Goal: Information Seeking & Learning: Learn about a topic

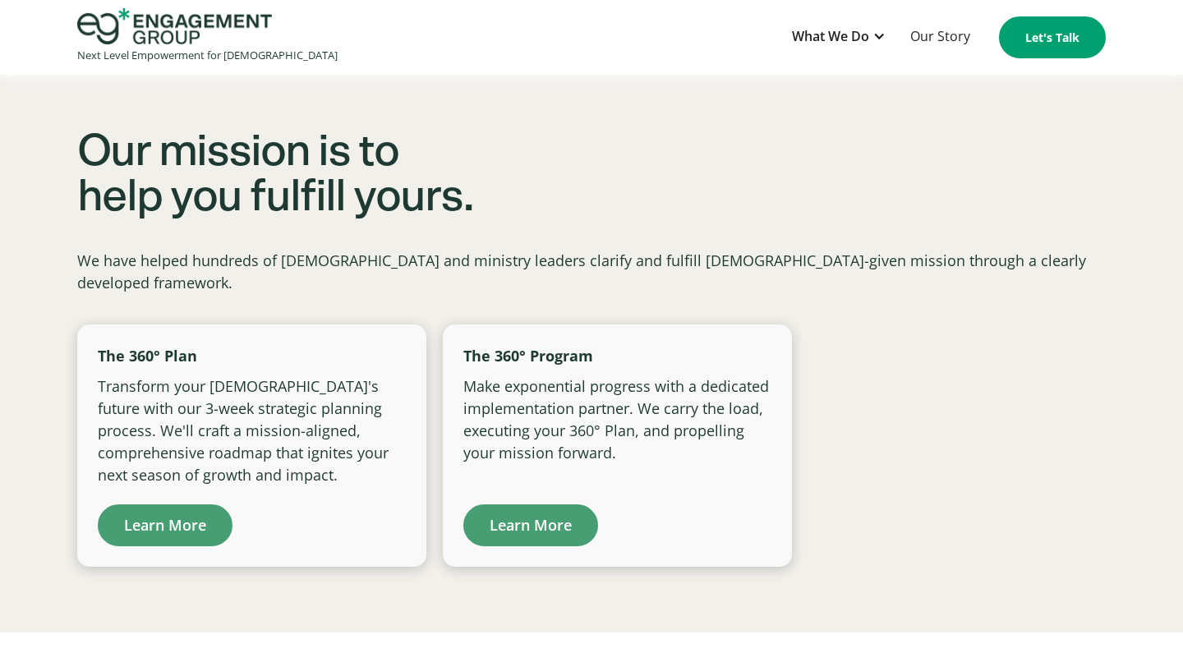
scroll to position [1016, 0]
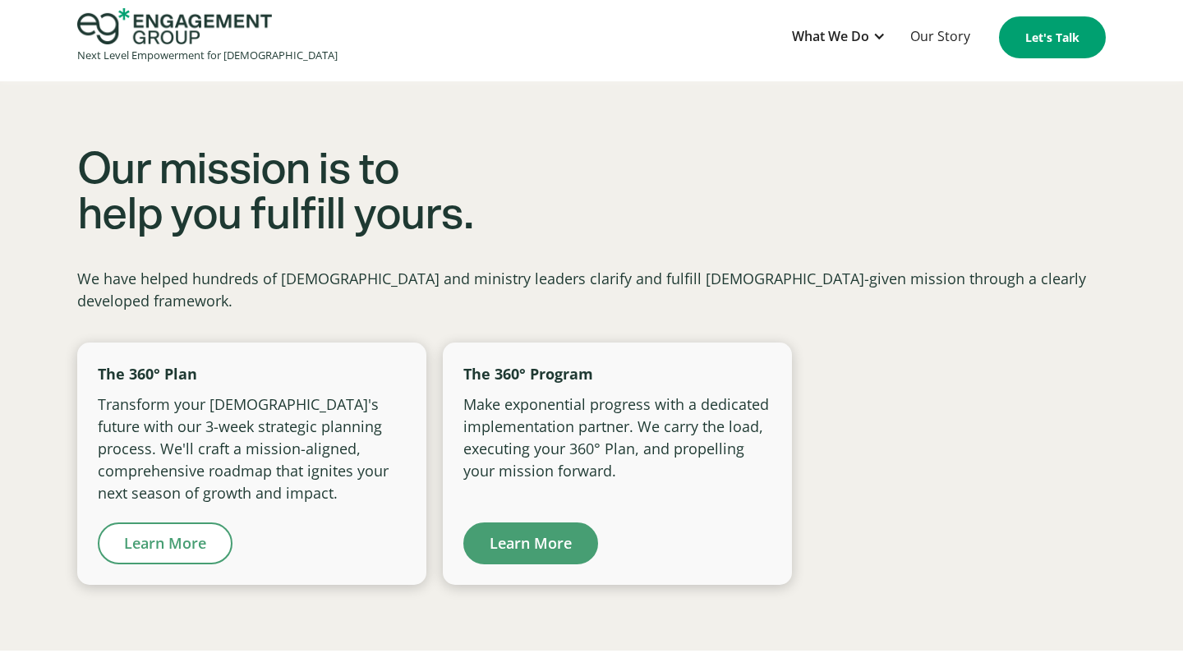
click at [193, 530] on link "Learn More" at bounding box center [165, 544] width 135 height 42
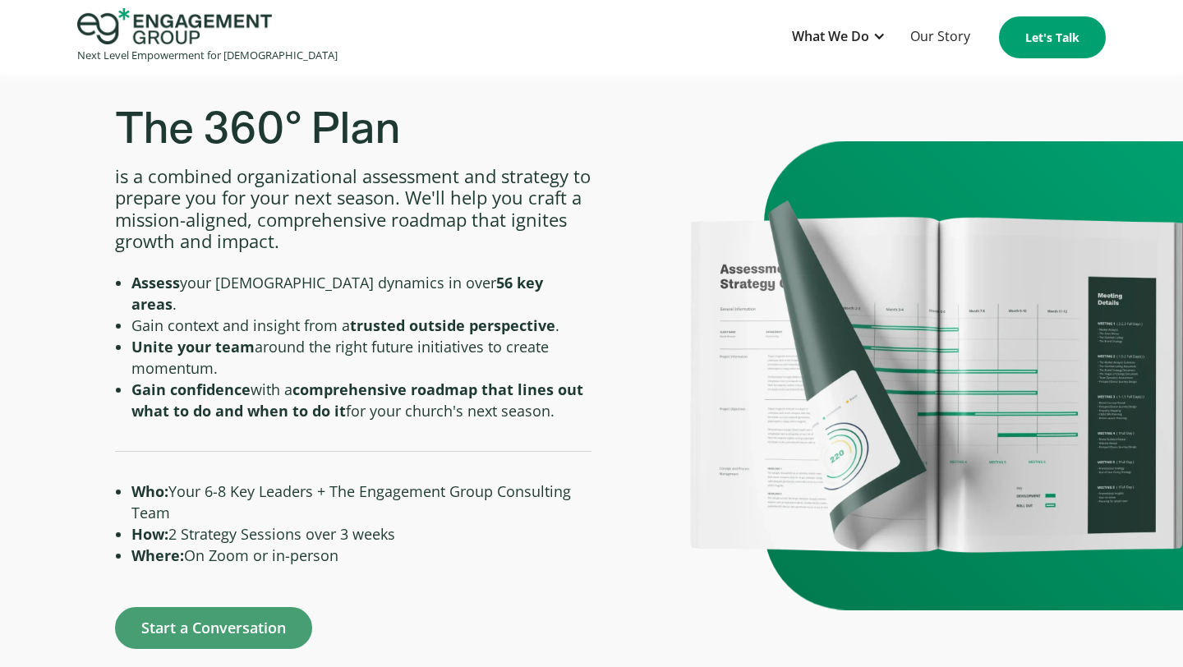
scroll to position [595, 0]
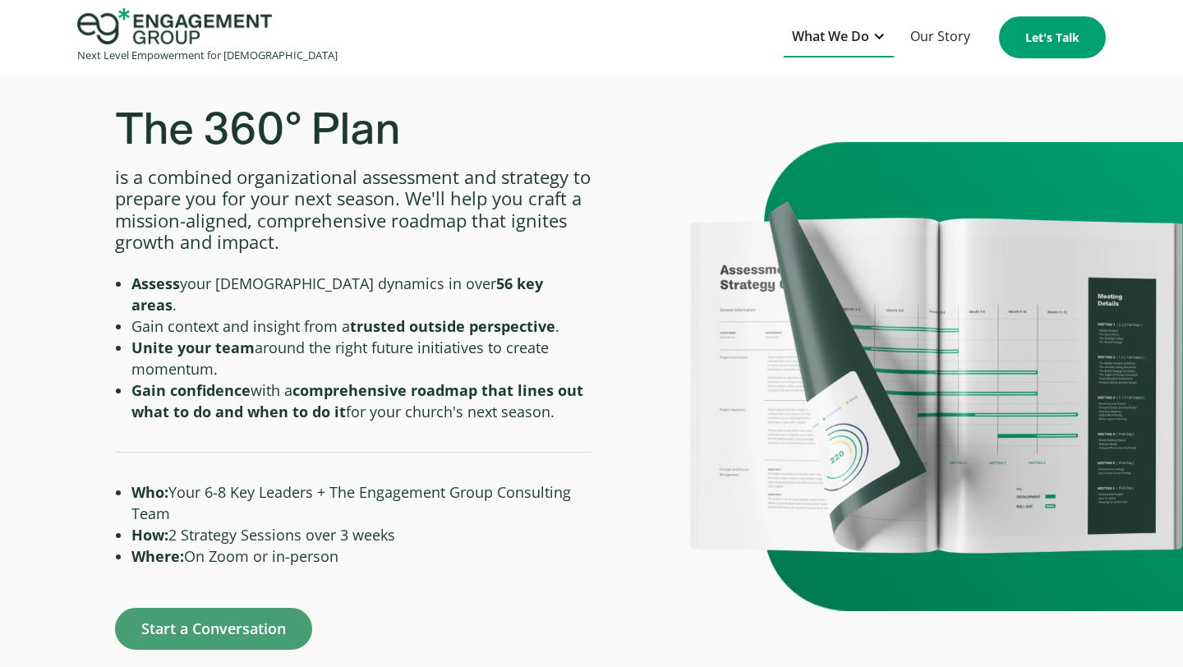
click at [874, 32] on div "What We Do" at bounding box center [839, 37] width 110 height 40
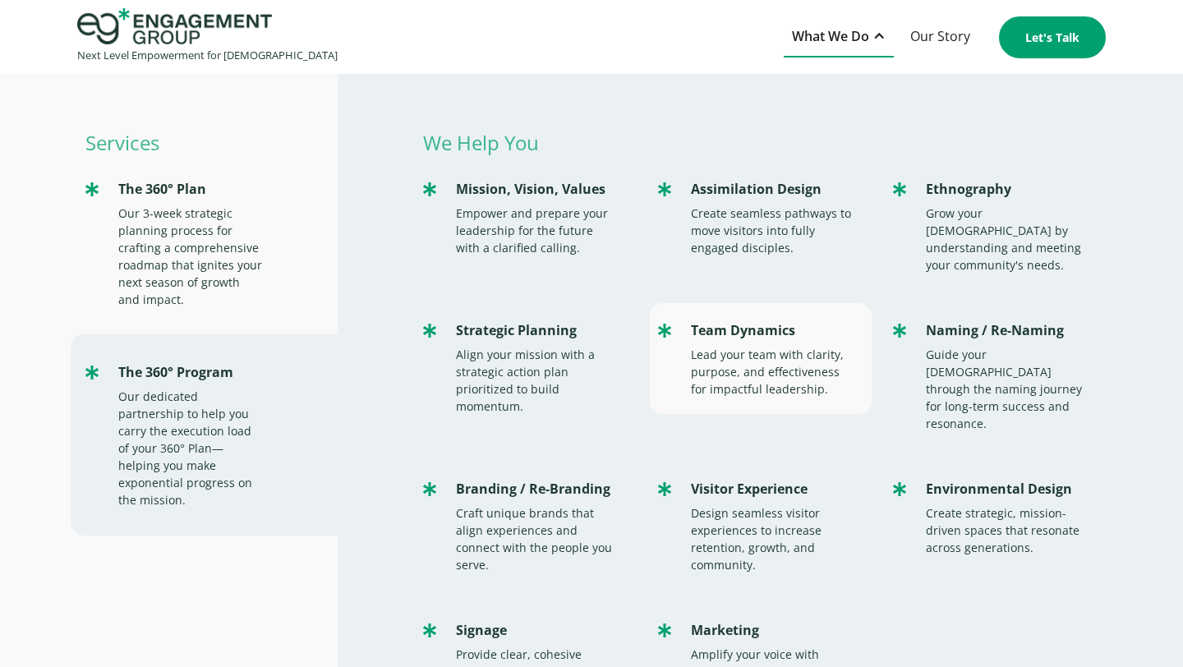
scroll to position [29, 0]
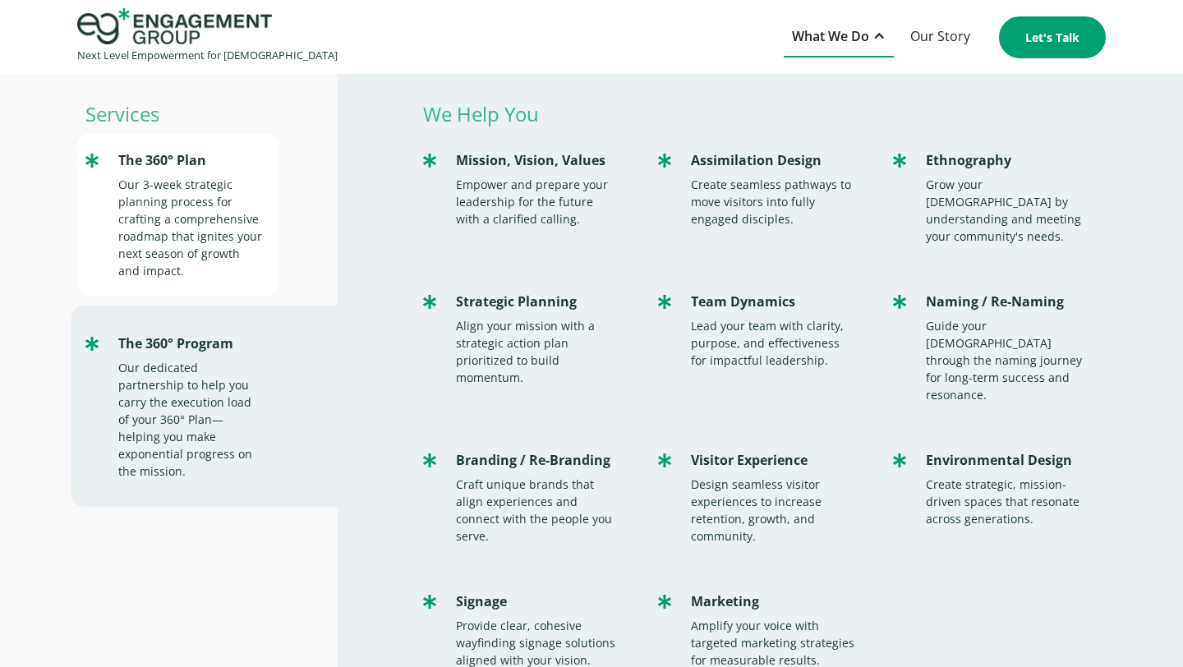
click at [238, 237] on div "Our 3-week strategic planning process for crafting a comprehensive roadmap that…" at bounding box center [190, 228] width 145 height 104
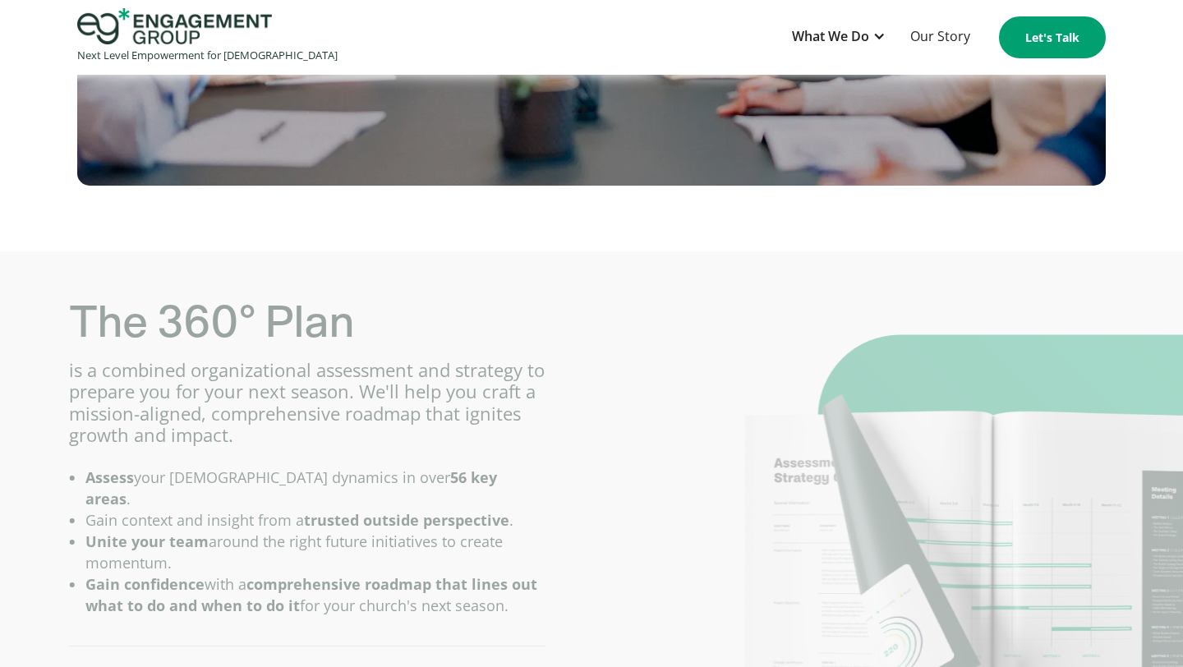
scroll to position [417, 0]
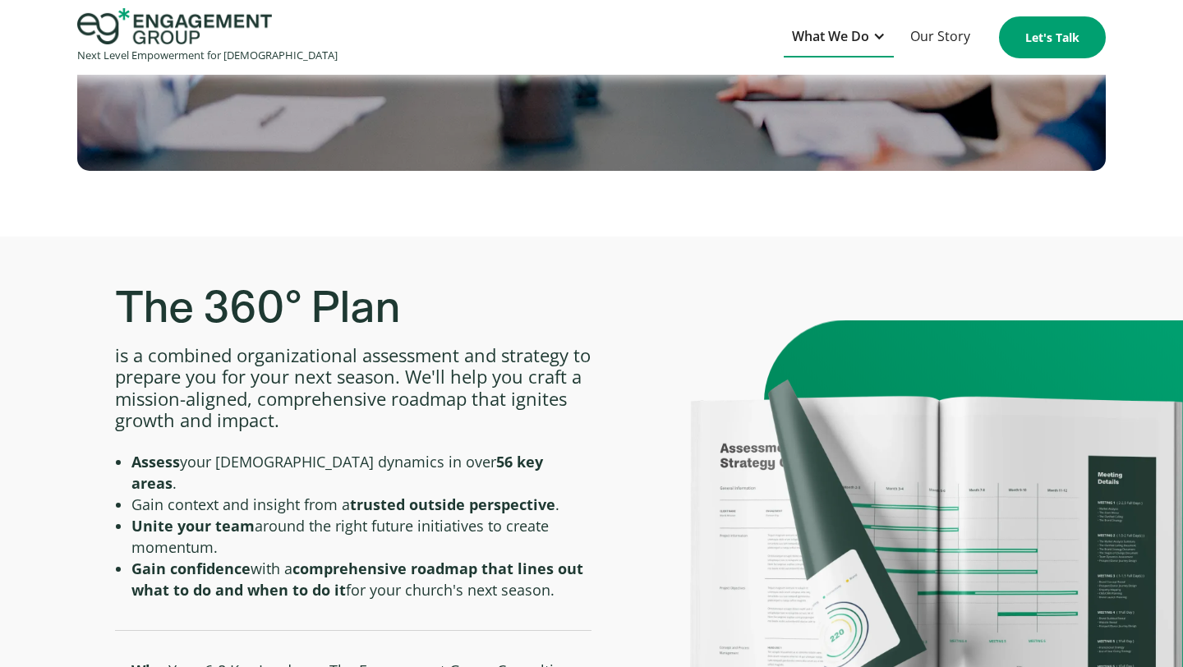
click at [881, 39] on div at bounding box center [879, 36] width 13 height 13
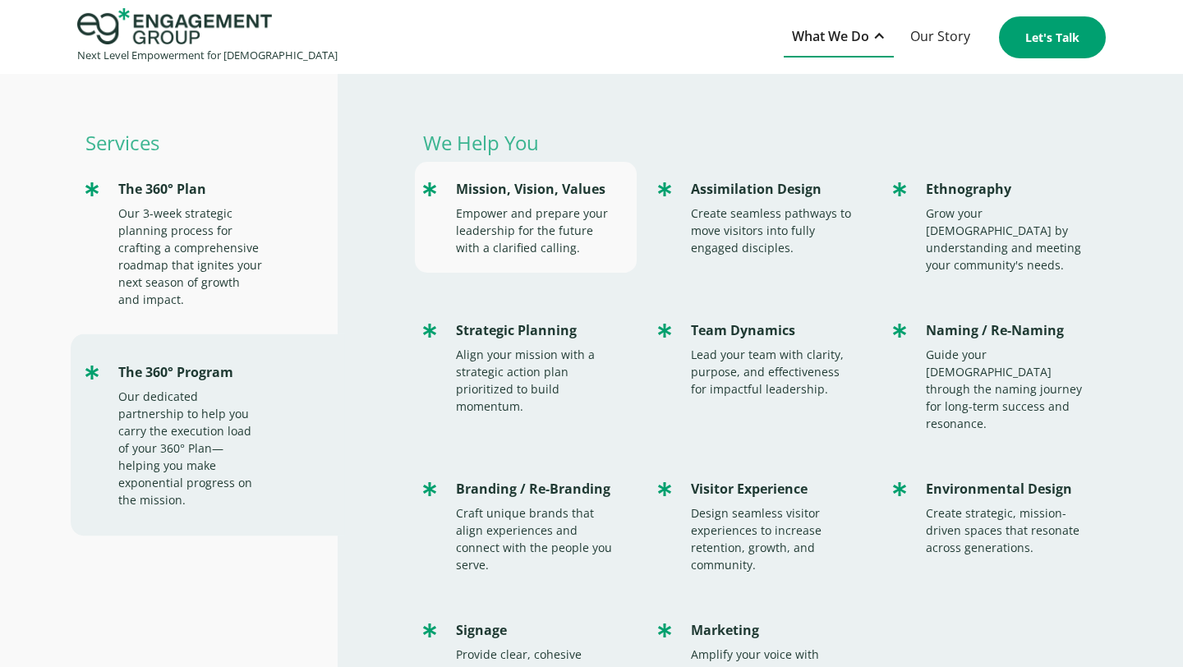
click at [583, 196] on div "Mission, Vision, Values" at bounding box center [538, 189] width 164 height 22
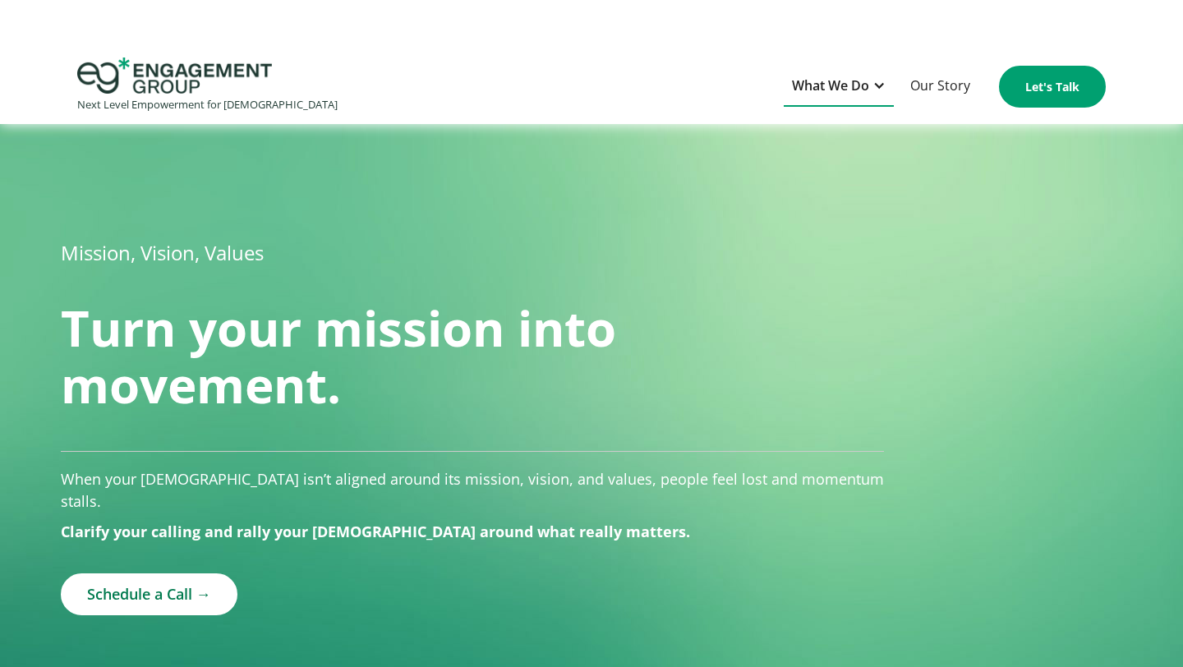
click at [845, 88] on div "What We Do" at bounding box center [830, 86] width 77 height 22
